Goal: Navigation & Orientation: Find specific page/section

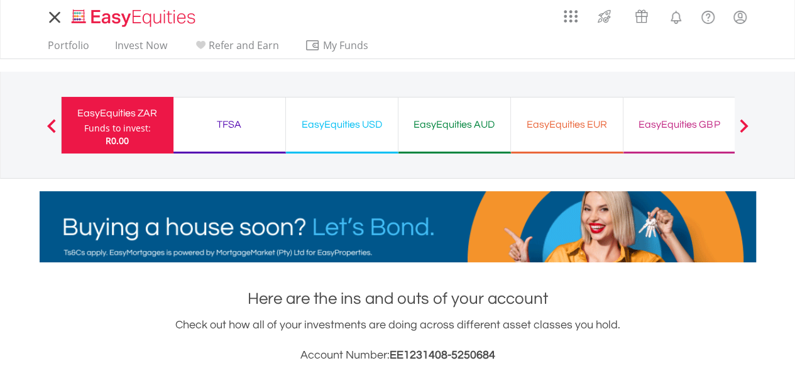
scroll to position [121, 239]
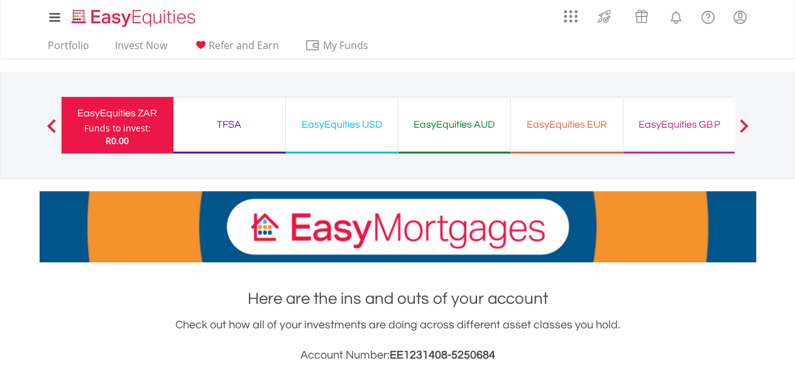
click at [363, 128] on div "EasyEquities USD" at bounding box center [341, 125] width 97 height 18
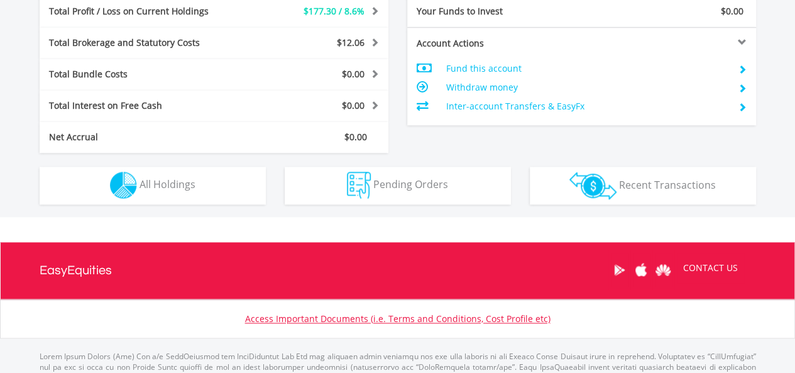
scroll to position [691, 0]
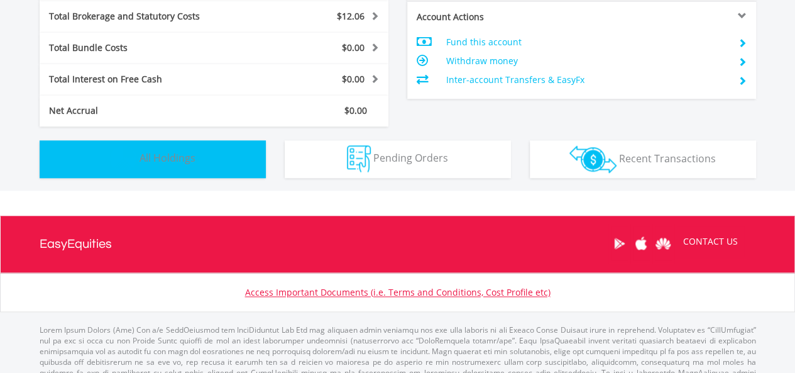
click at [238, 151] on button "Holdings All Holdings" at bounding box center [153, 159] width 226 height 38
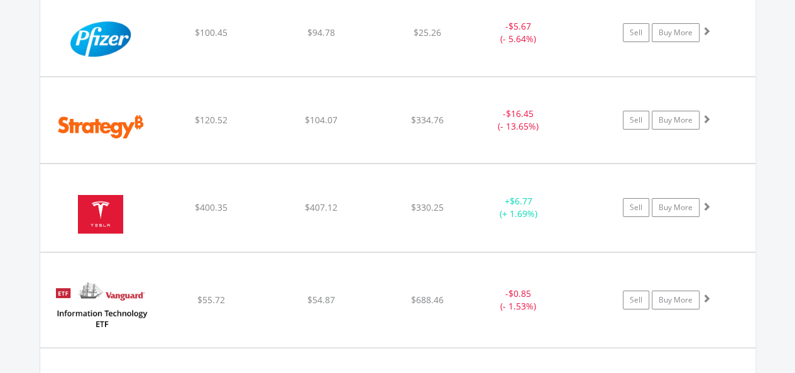
scroll to position [2351, 0]
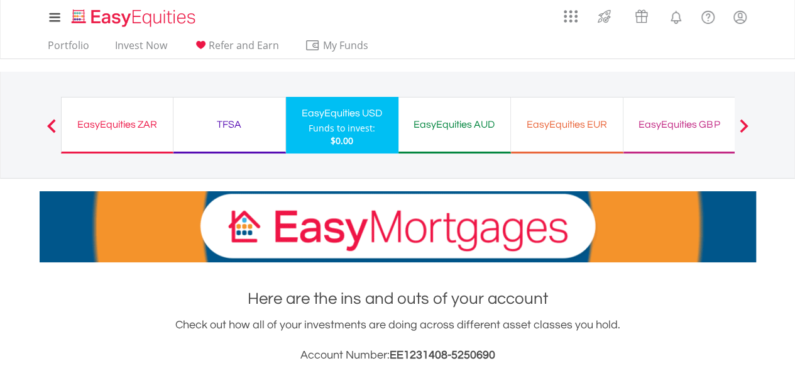
click at [226, 126] on div "TFSA" at bounding box center [229, 125] width 97 height 18
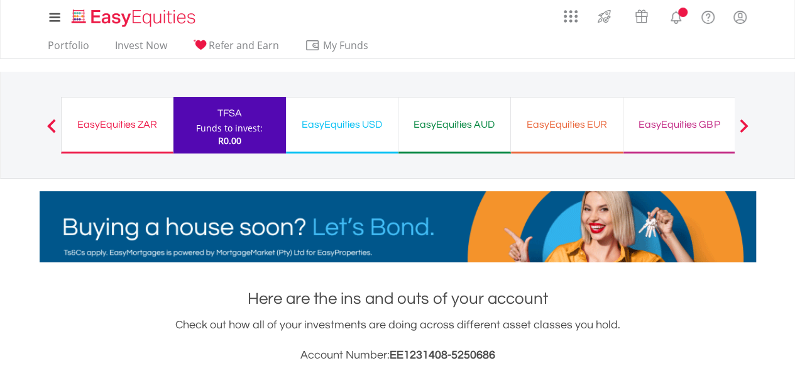
click at [121, 120] on div "EasyEquities ZAR" at bounding box center [117, 125] width 96 height 18
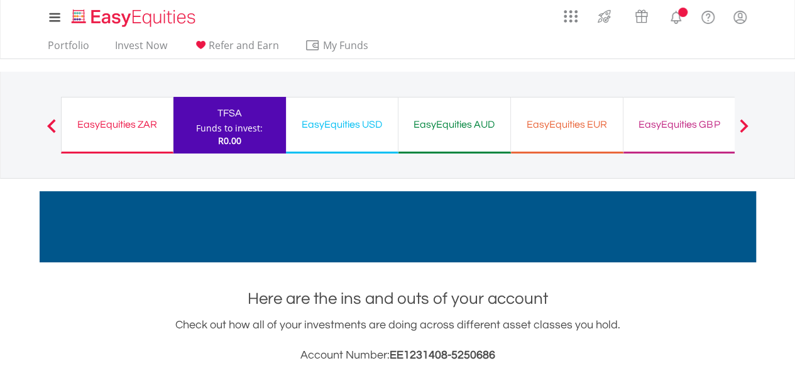
scroll to position [121, 239]
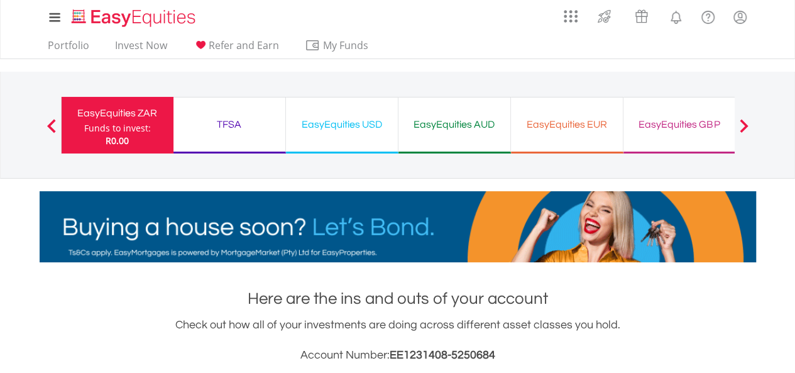
scroll to position [121, 239]
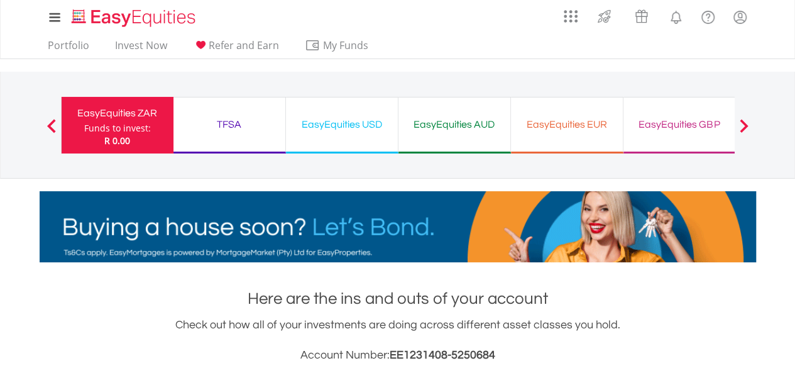
click at [344, 123] on div "EasyEquities USD" at bounding box center [341, 125] width 97 height 18
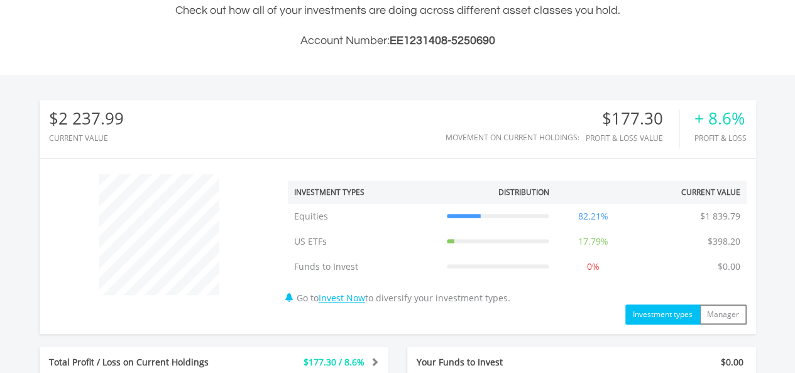
scroll to position [121, 239]
